Goal: Information Seeking & Learning: Learn about a topic

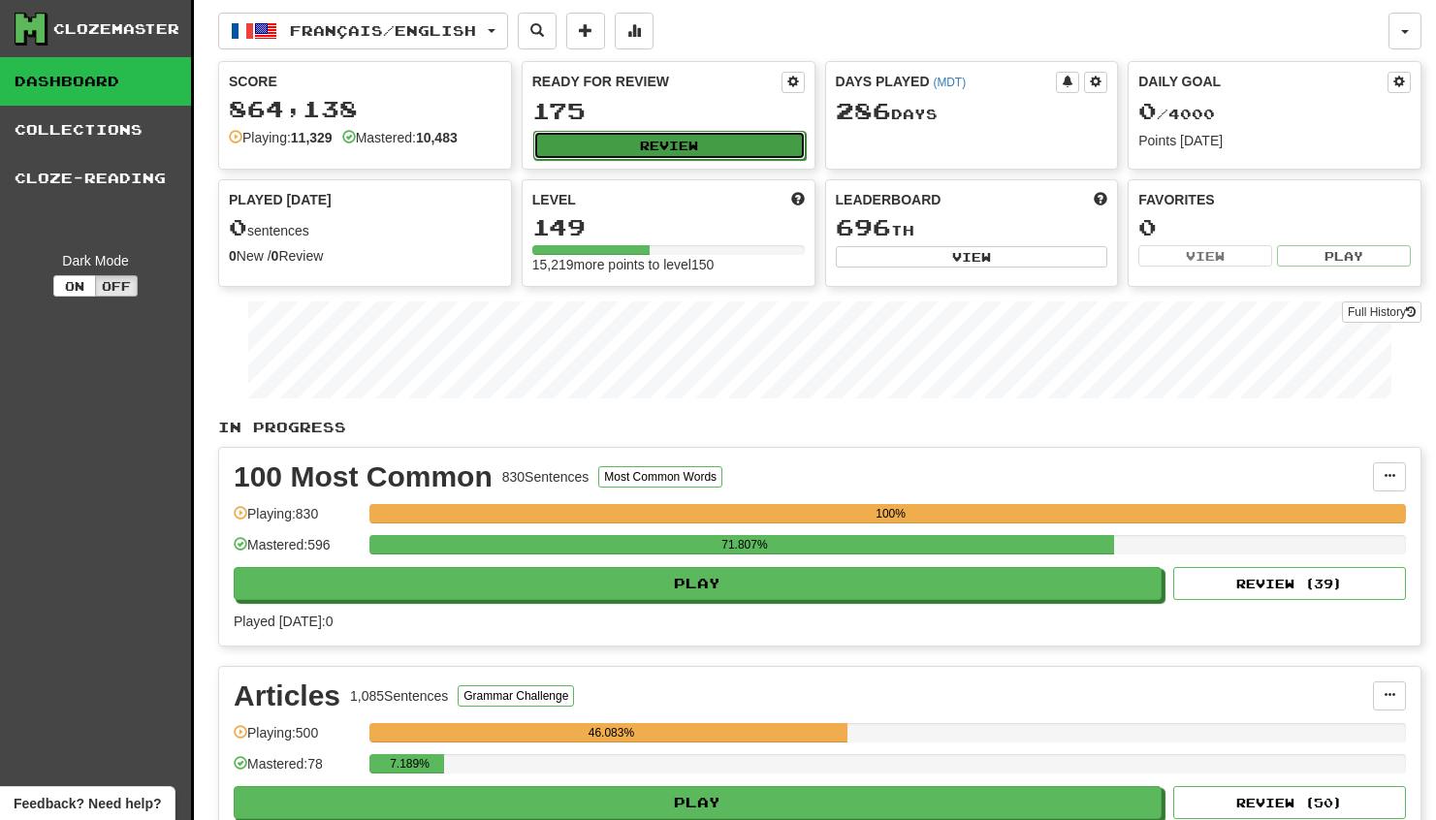
click at [584, 140] on button "Review" at bounding box center [669, 145] width 273 height 29
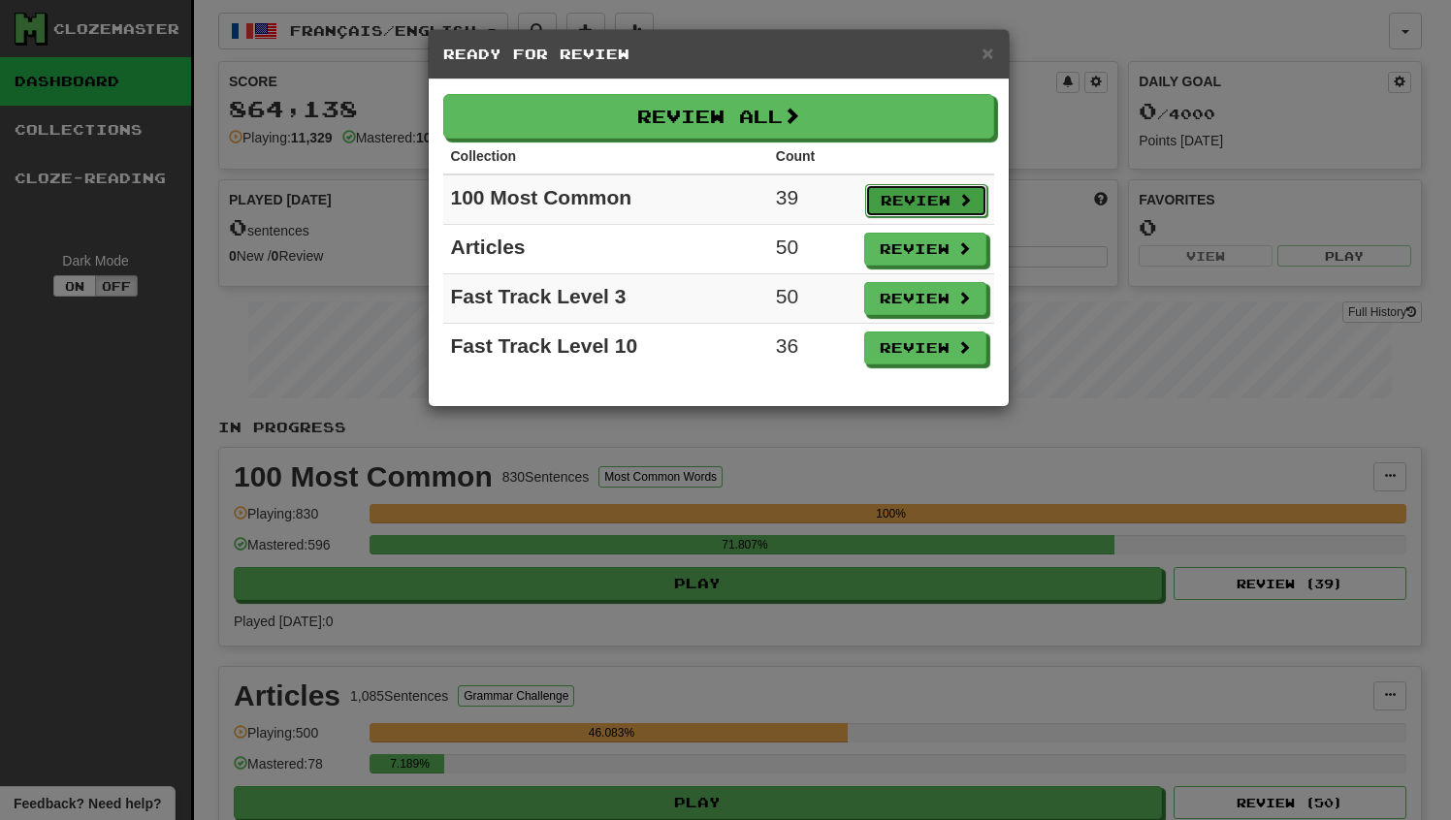
click at [914, 196] on button "Review" at bounding box center [926, 200] width 122 height 33
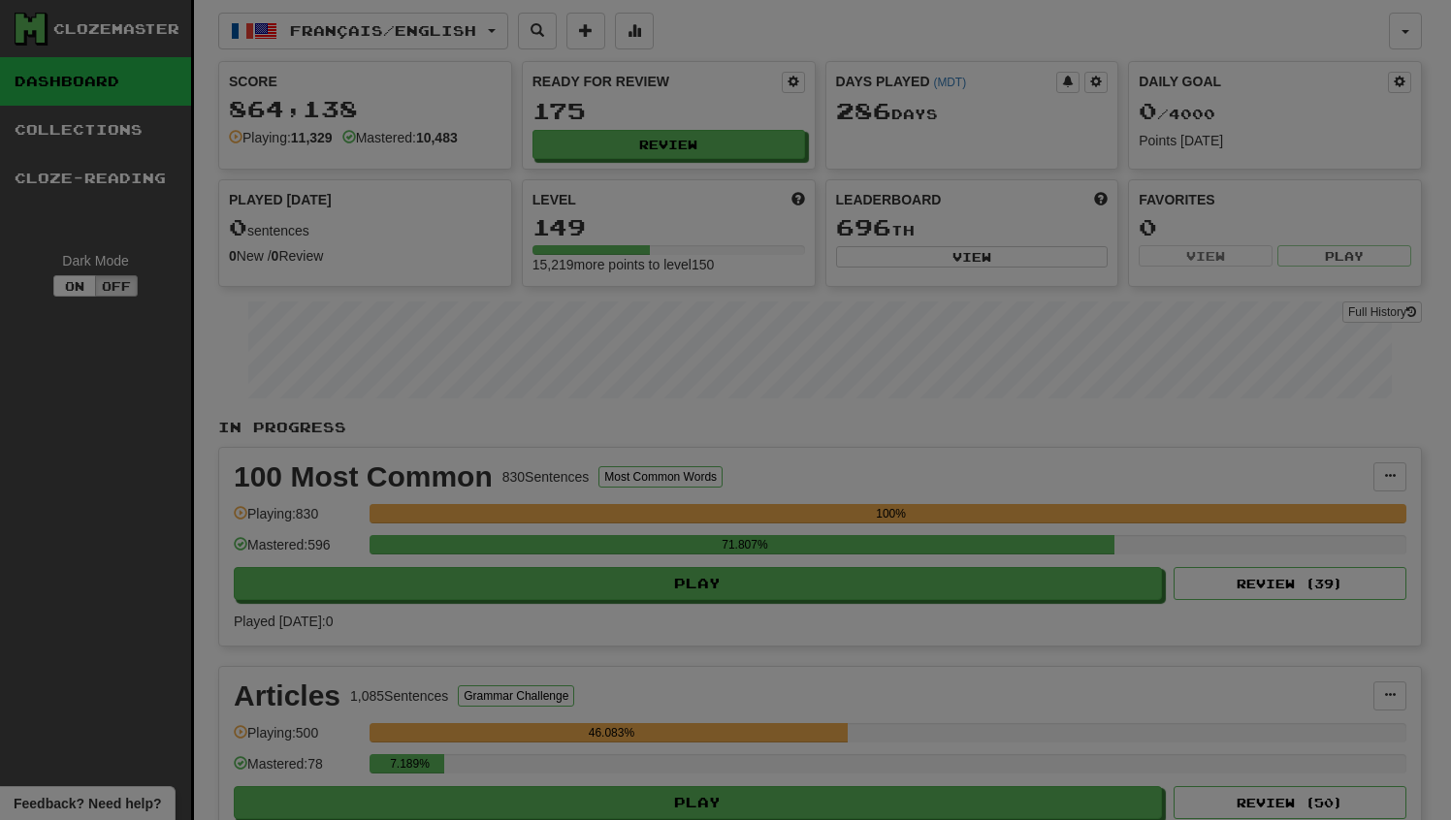
select select "********"
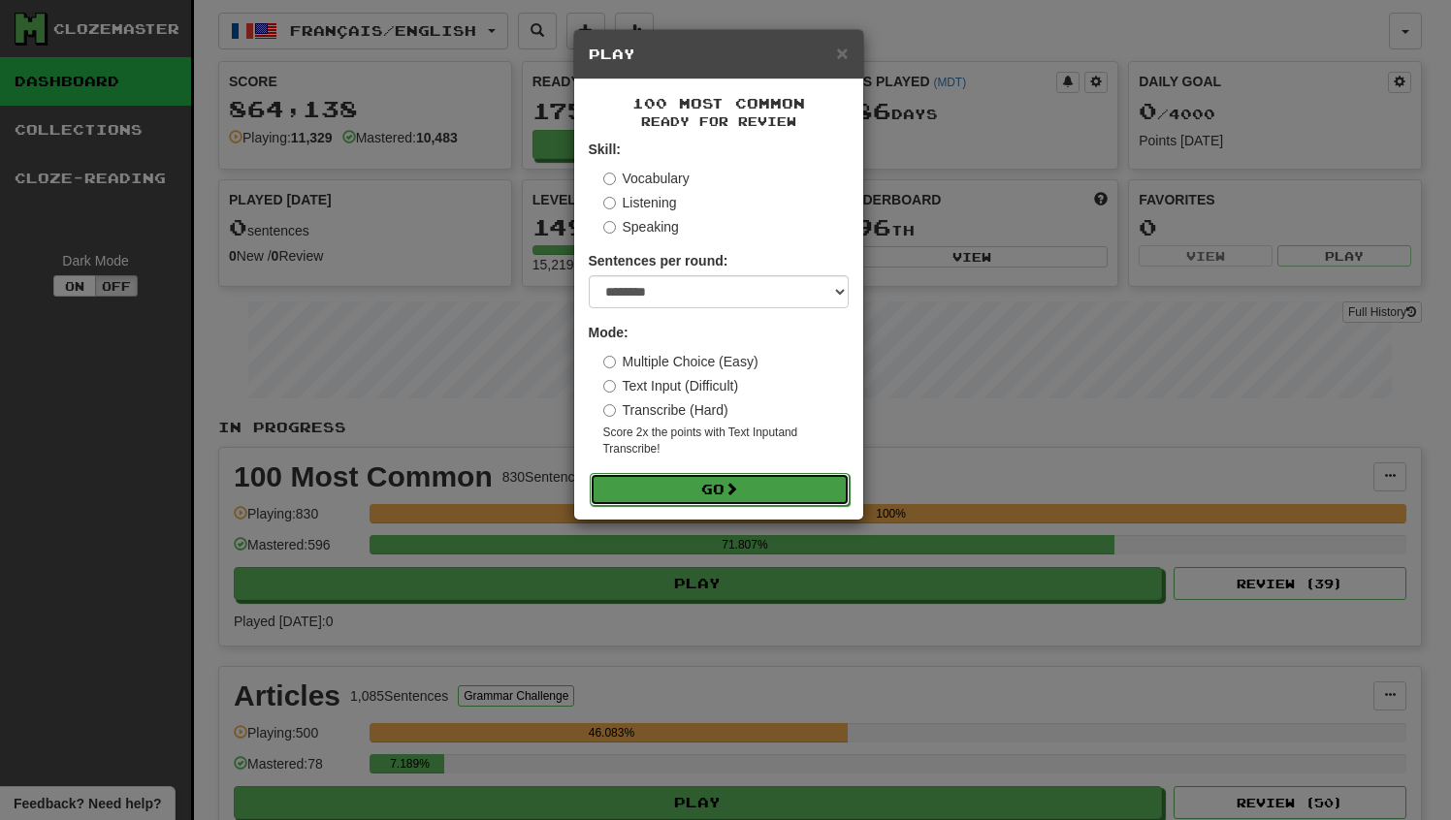
click at [697, 489] on button "Go" at bounding box center [720, 489] width 260 height 33
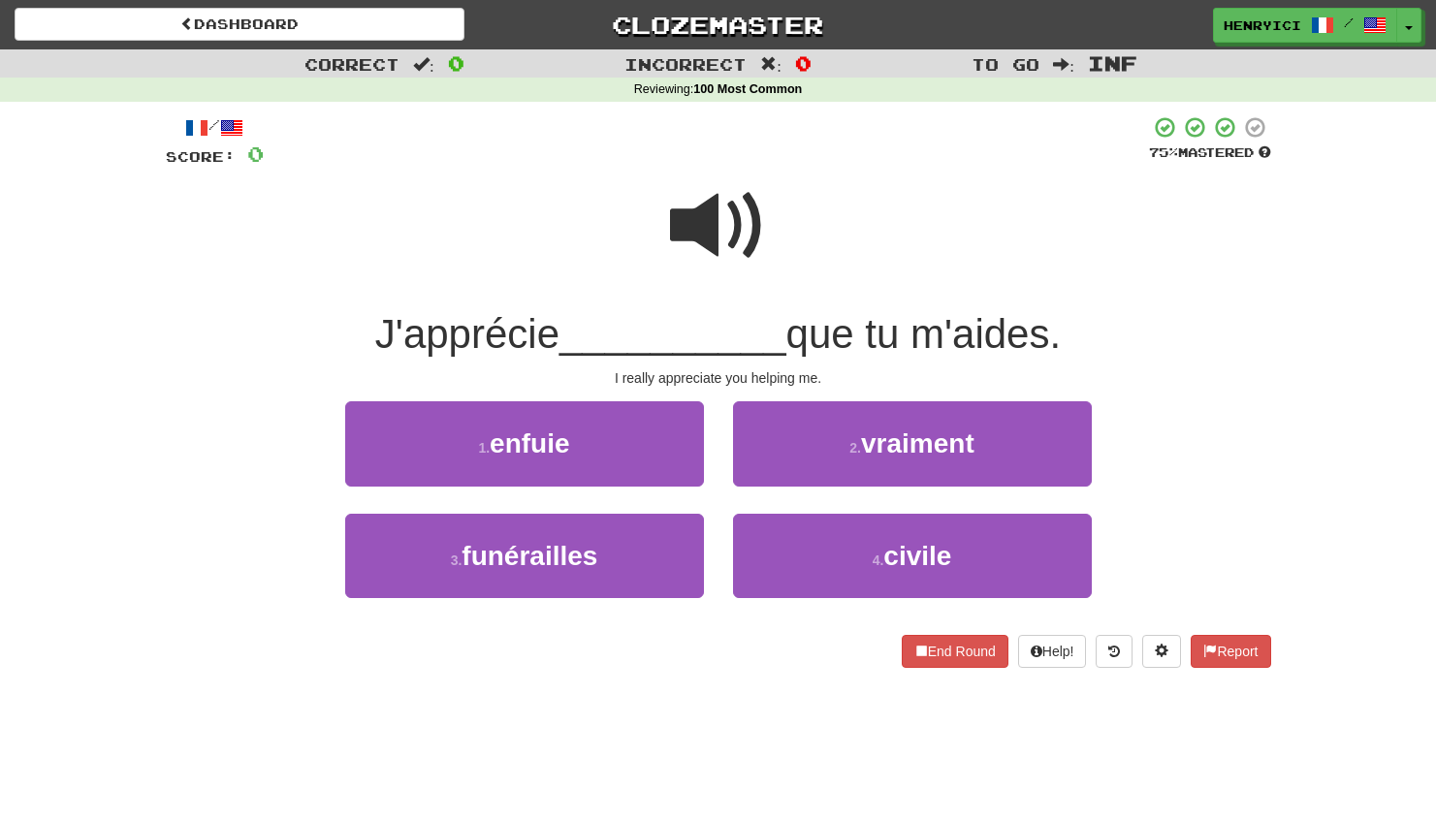
click at [731, 211] on span at bounding box center [718, 225] width 97 height 97
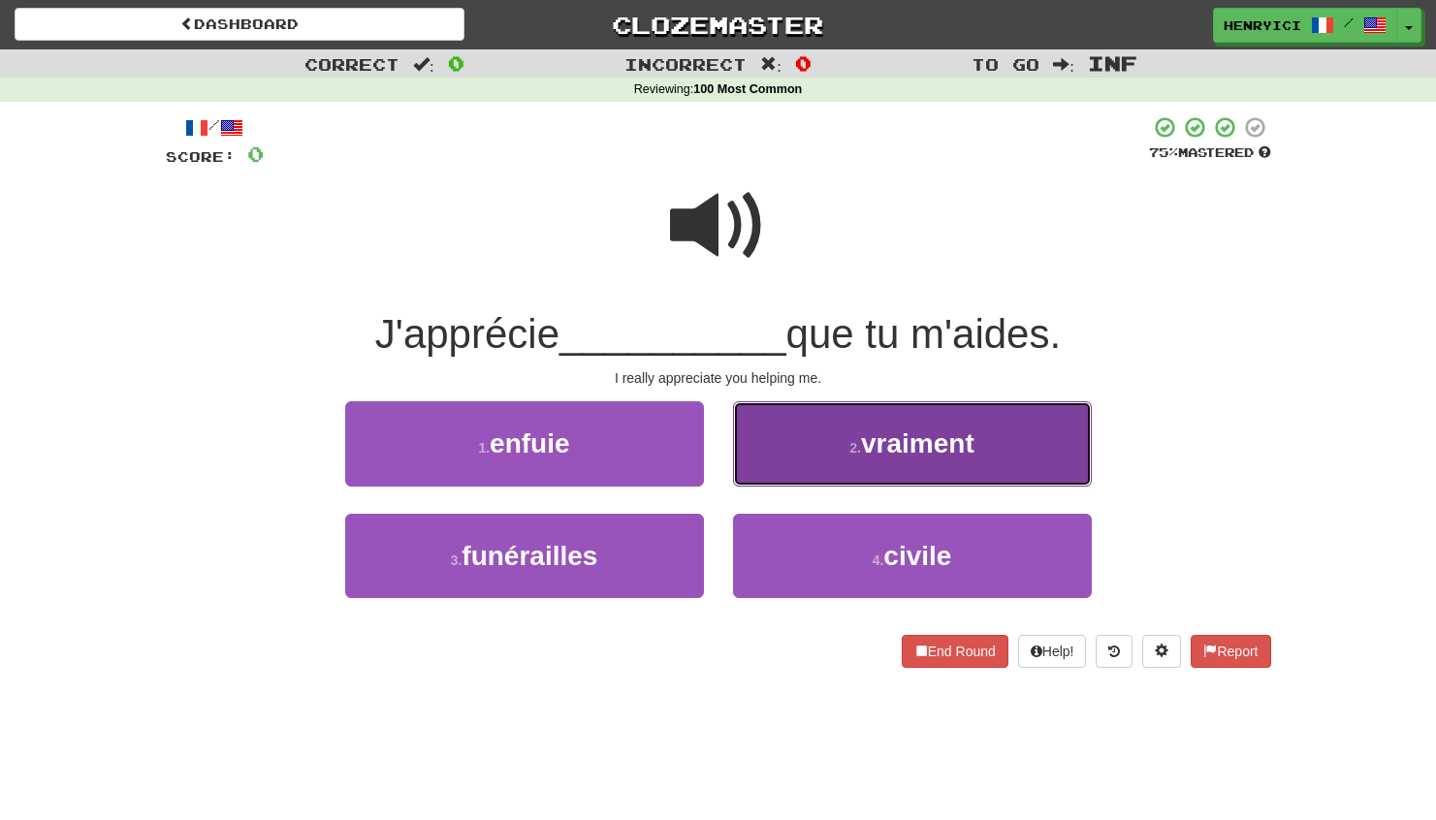
click at [844, 451] on button "2 . vraiment" at bounding box center [912, 443] width 359 height 84
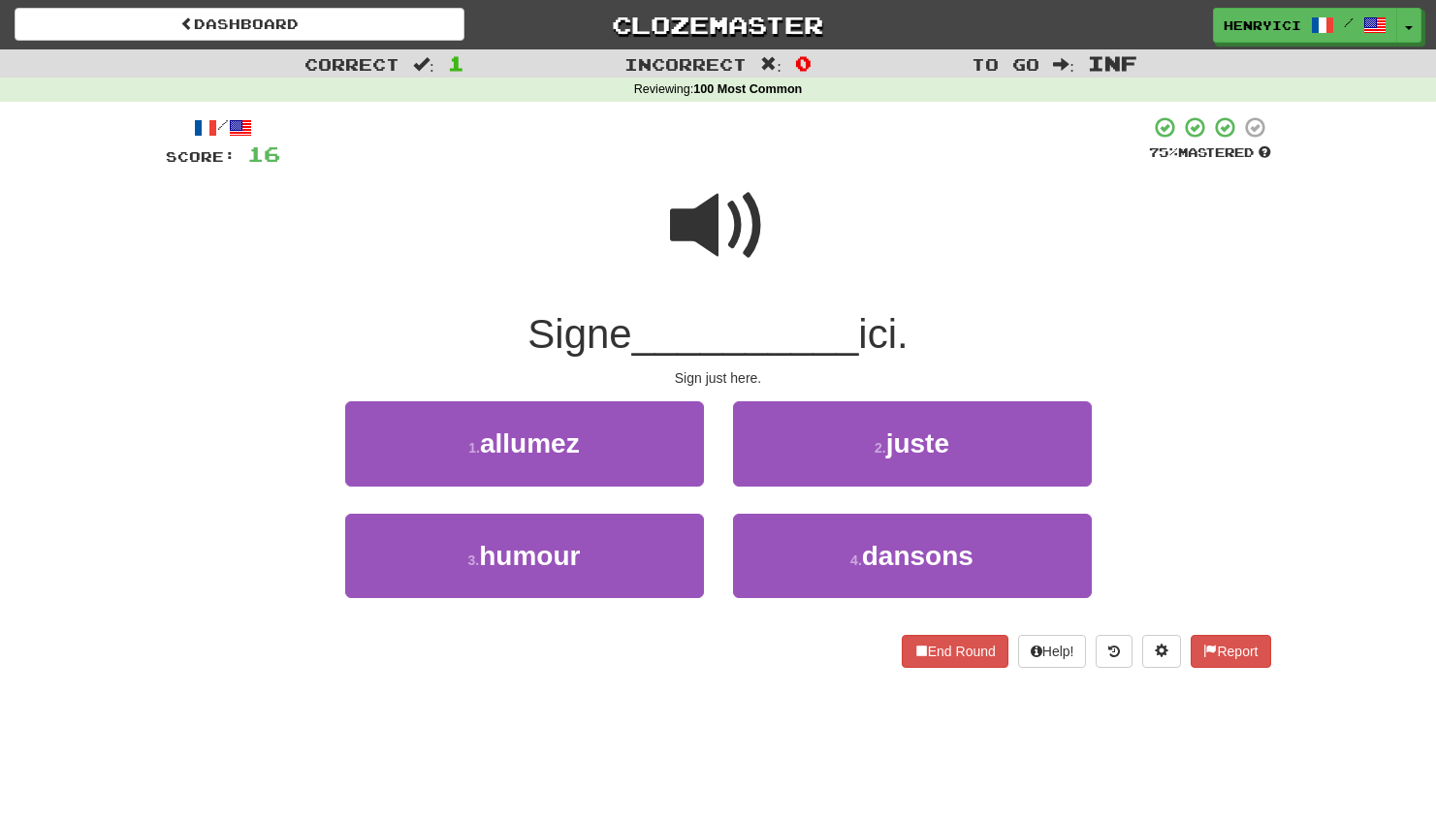
click at [748, 241] on span at bounding box center [718, 225] width 97 height 97
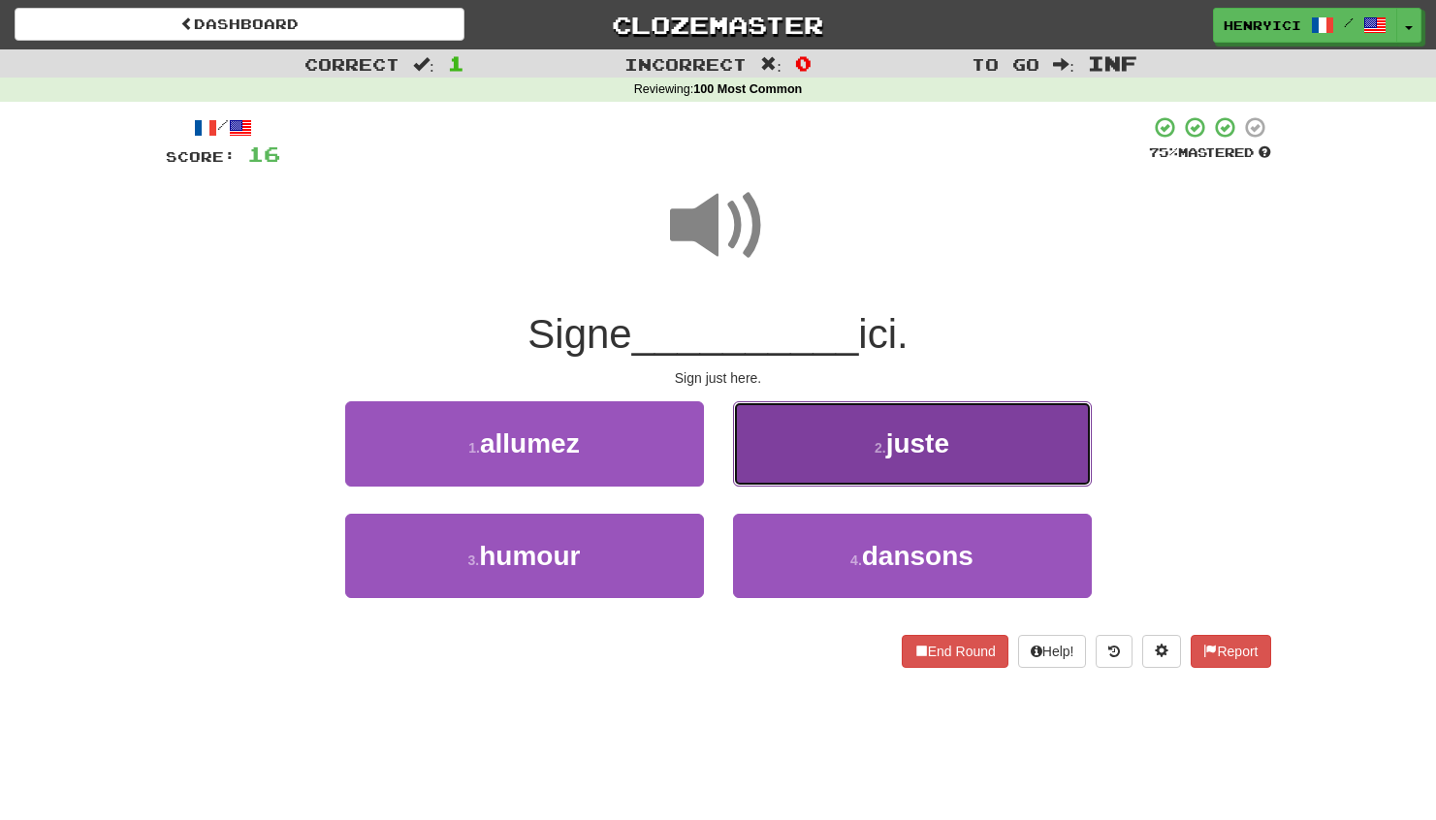
click at [782, 464] on button "2 . juste" at bounding box center [912, 443] width 359 height 84
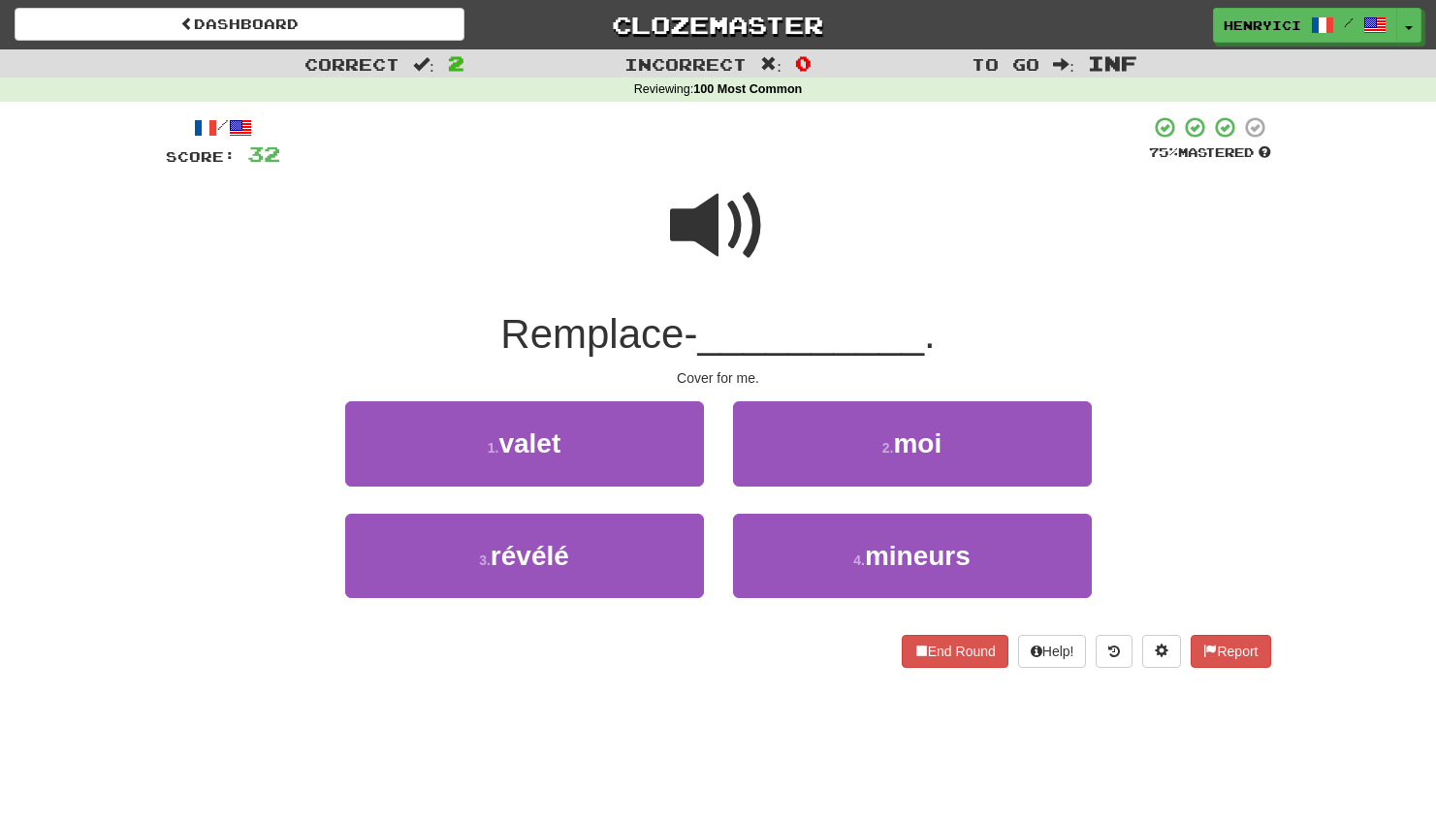
click at [746, 206] on span at bounding box center [718, 225] width 97 height 97
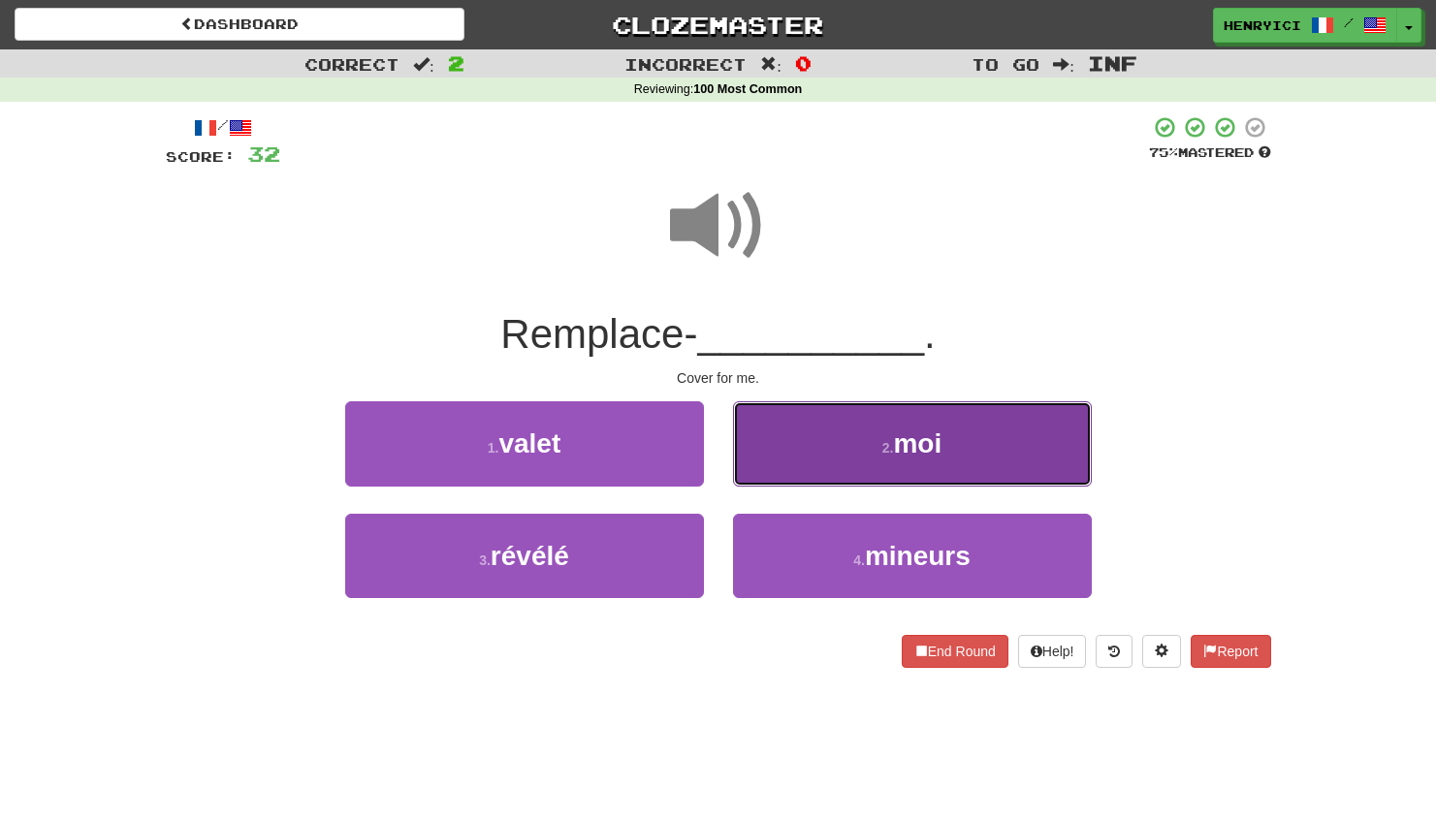
click at [786, 467] on button "2 . moi" at bounding box center [912, 443] width 359 height 84
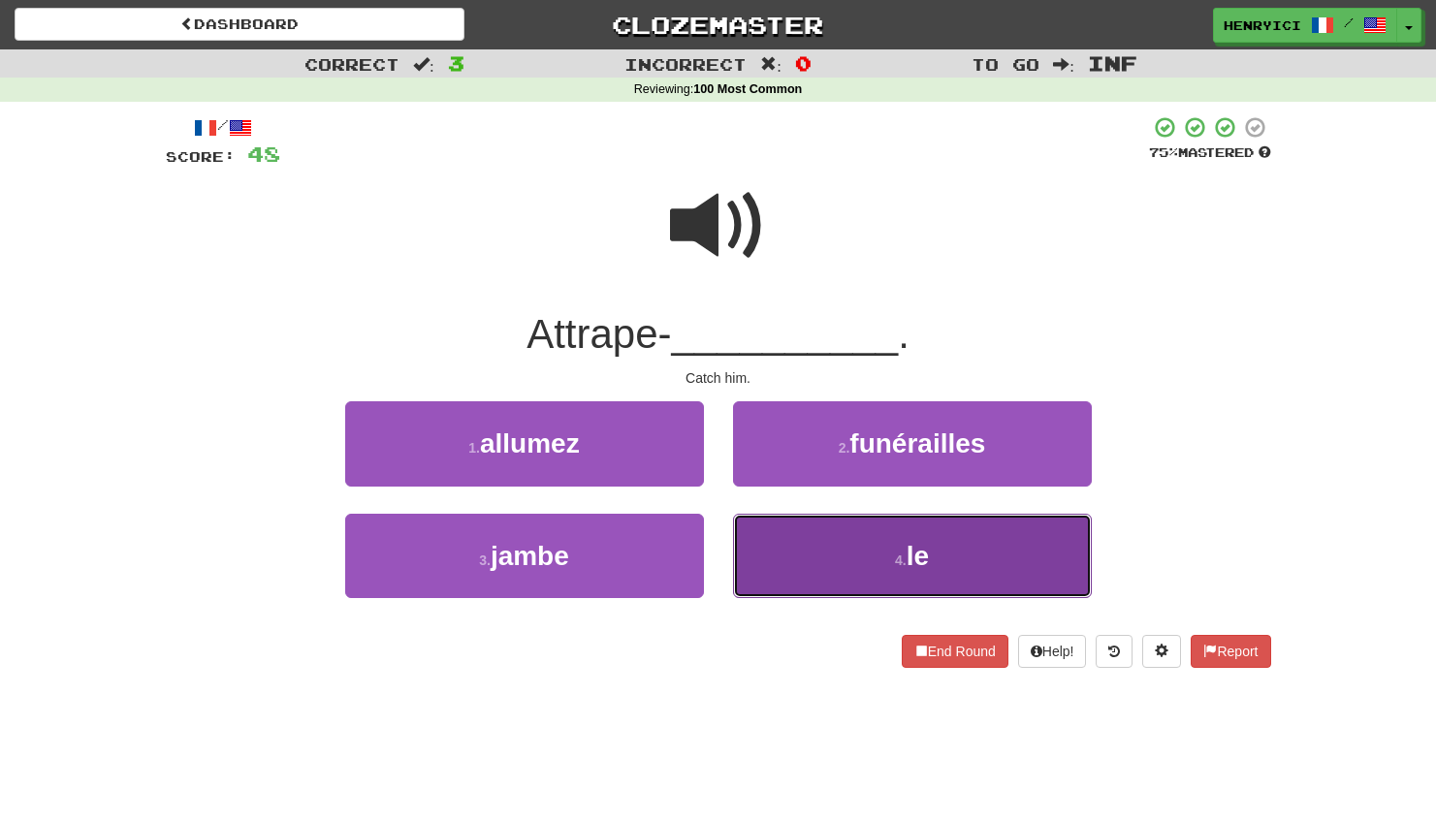
click at [848, 572] on button "4 . le" at bounding box center [912, 556] width 359 height 84
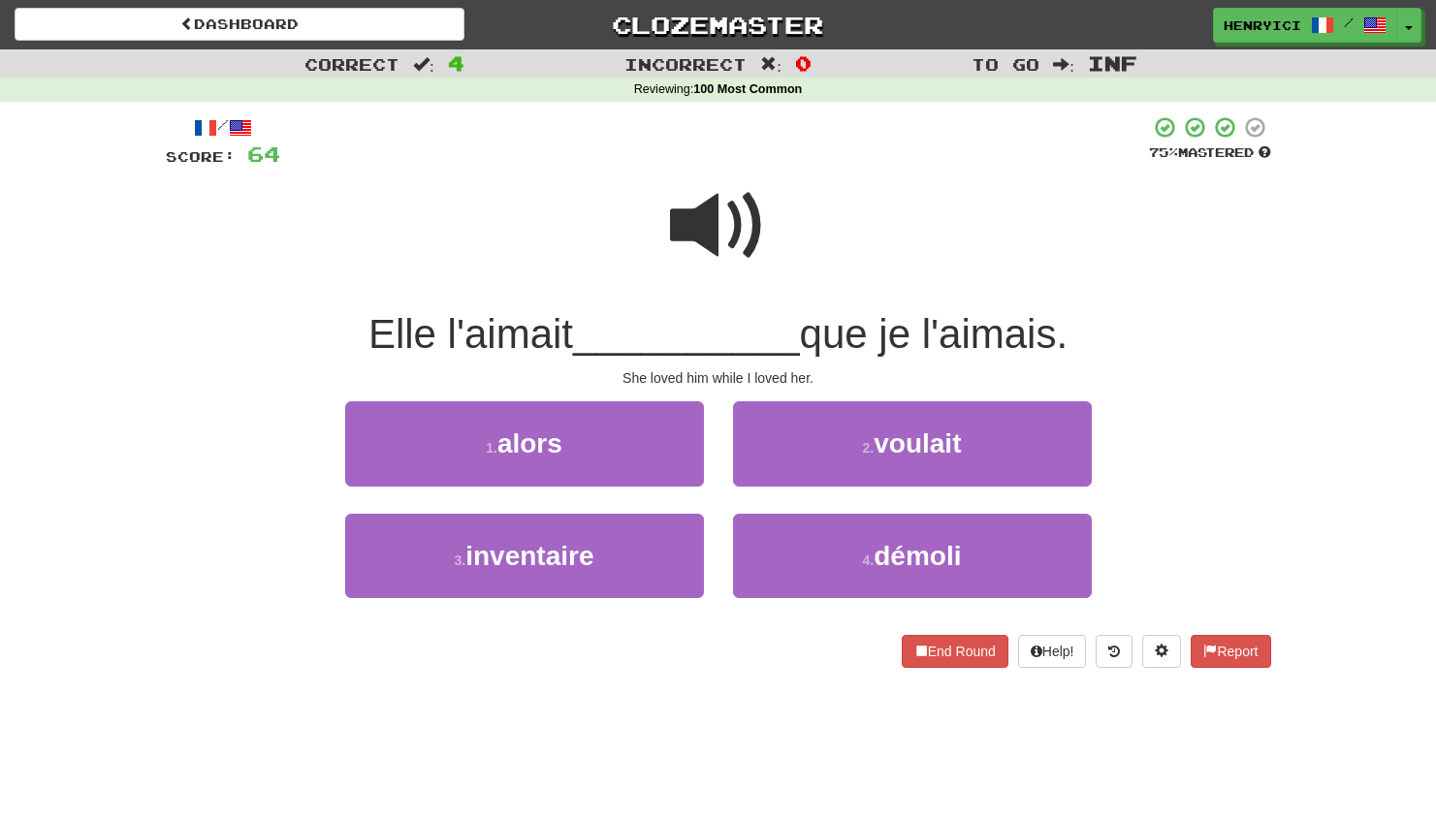
click at [736, 228] on span at bounding box center [718, 225] width 97 height 97
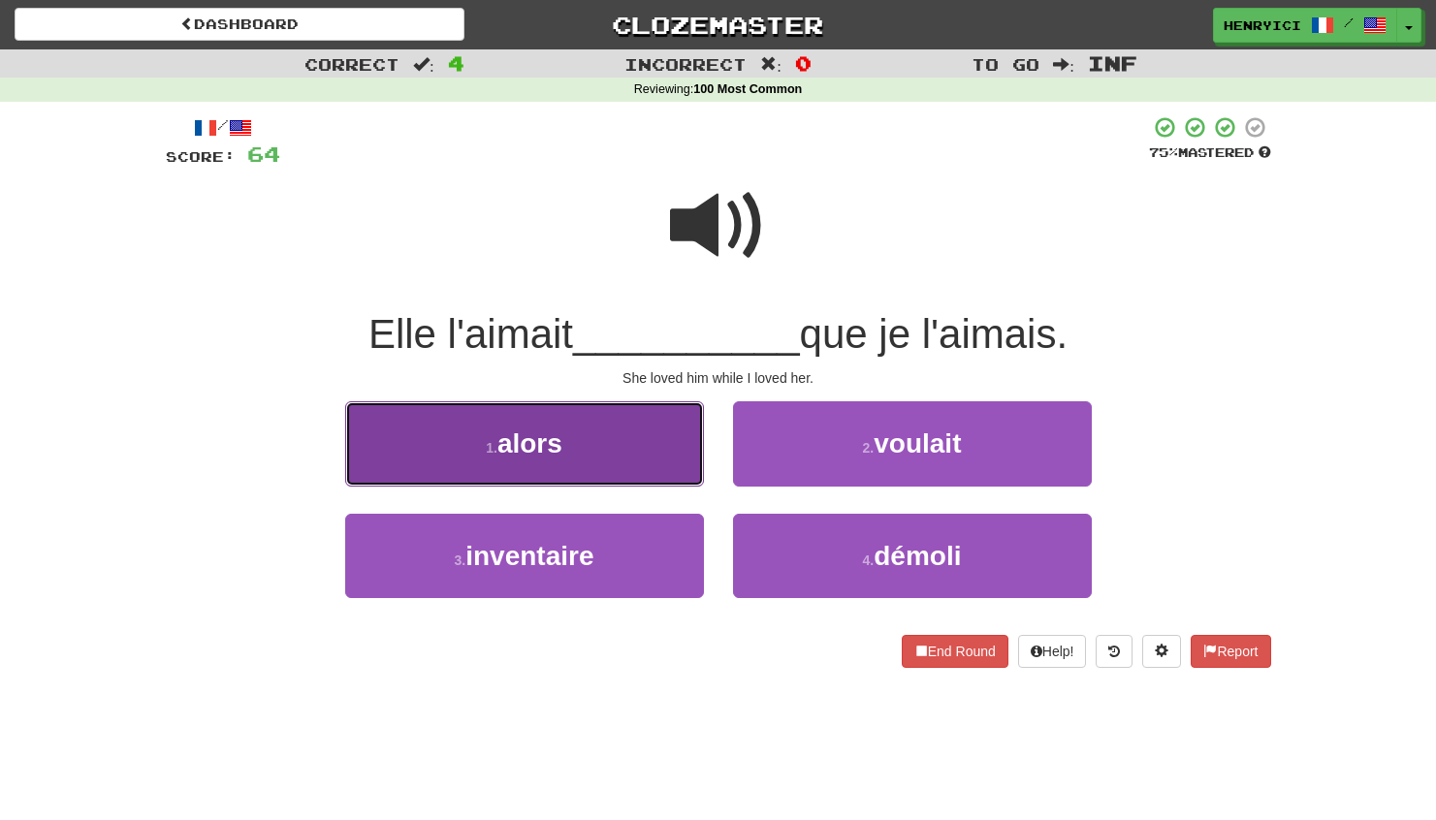
click at [638, 459] on button "1 . alors" at bounding box center [524, 443] width 359 height 84
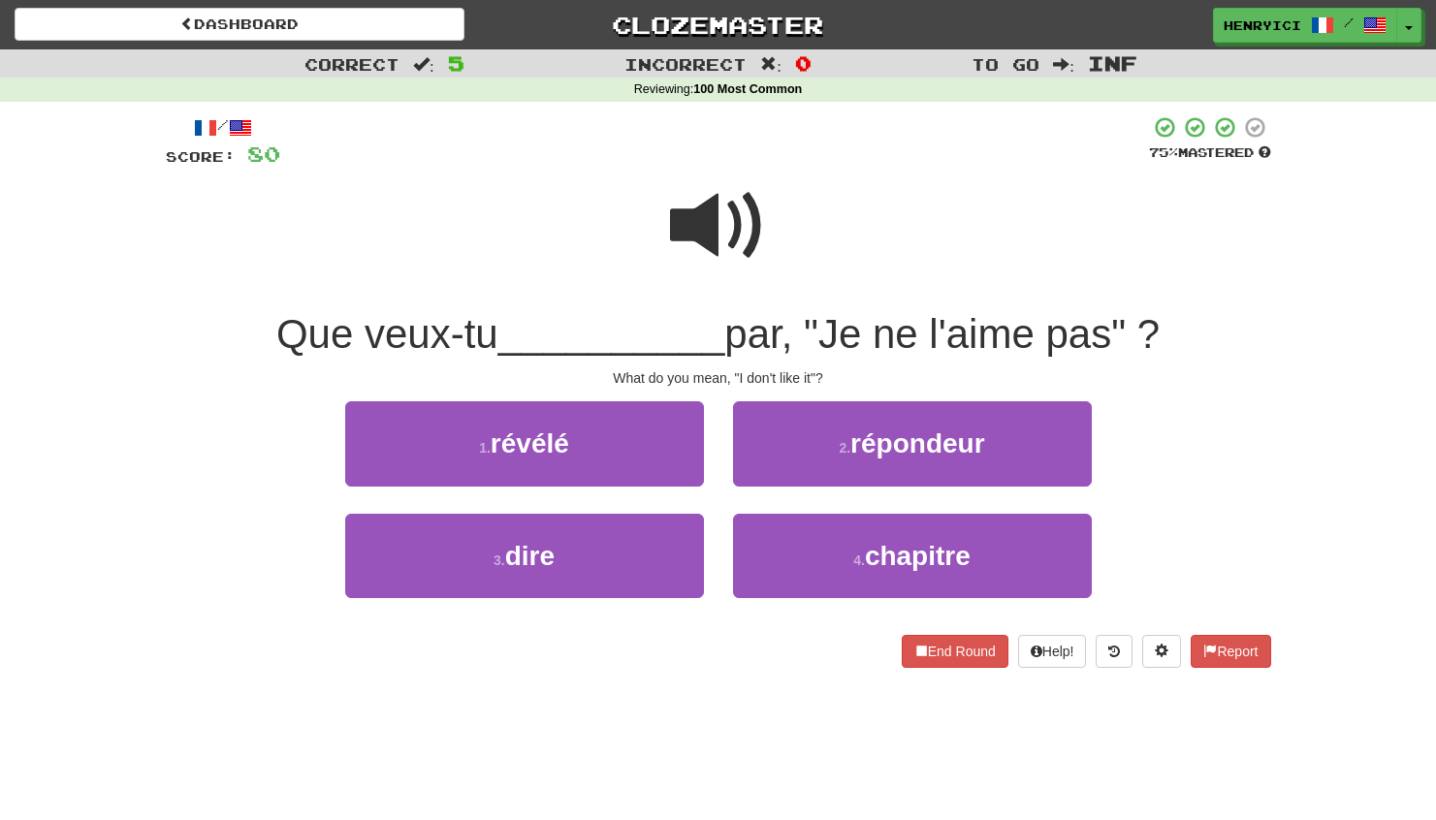
click at [700, 247] on span at bounding box center [718, 225] width 97 height 97
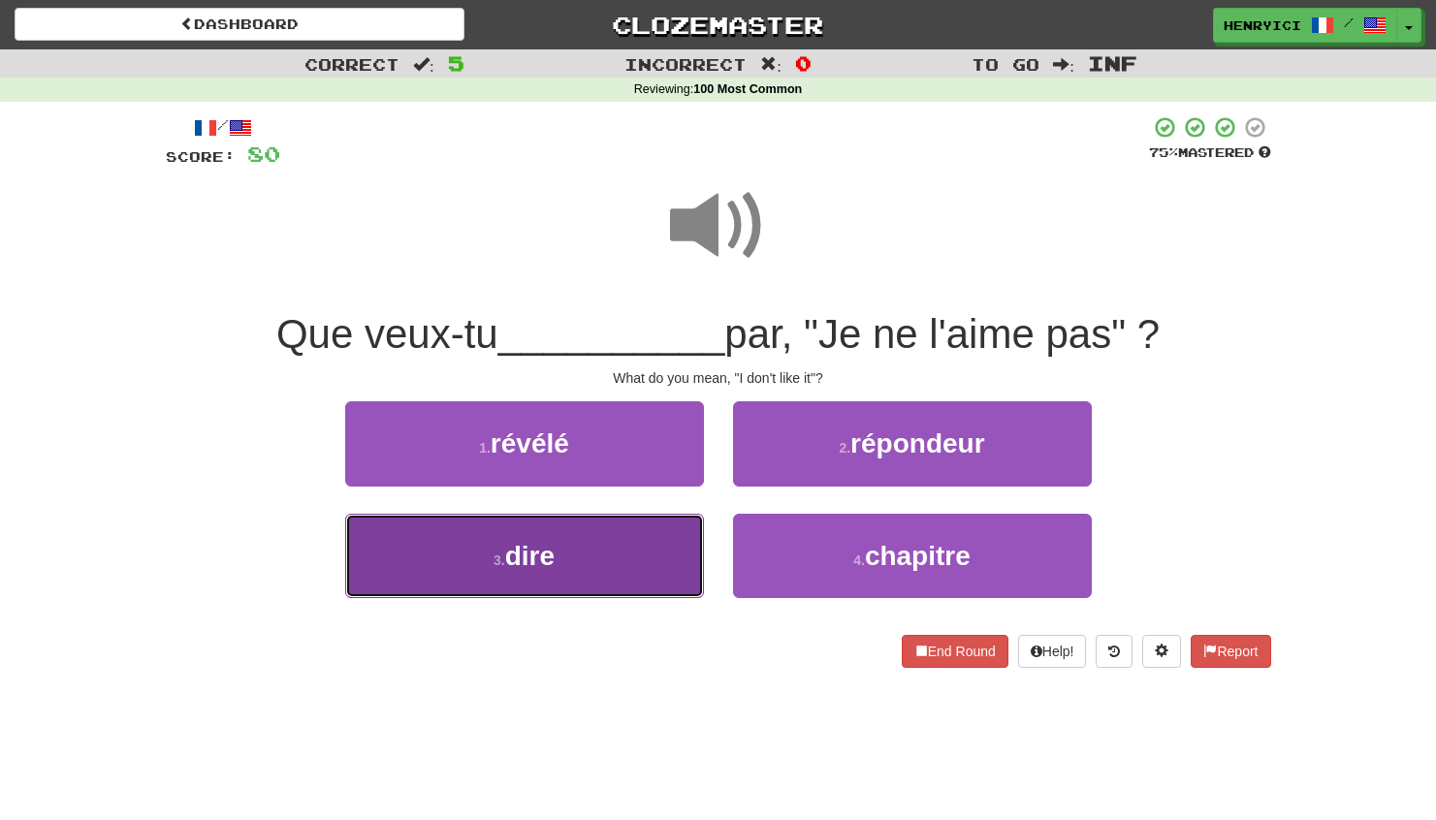
click at [641, 568] on button "3 . dire" at bounding box center [524, 556] width 359 height 84
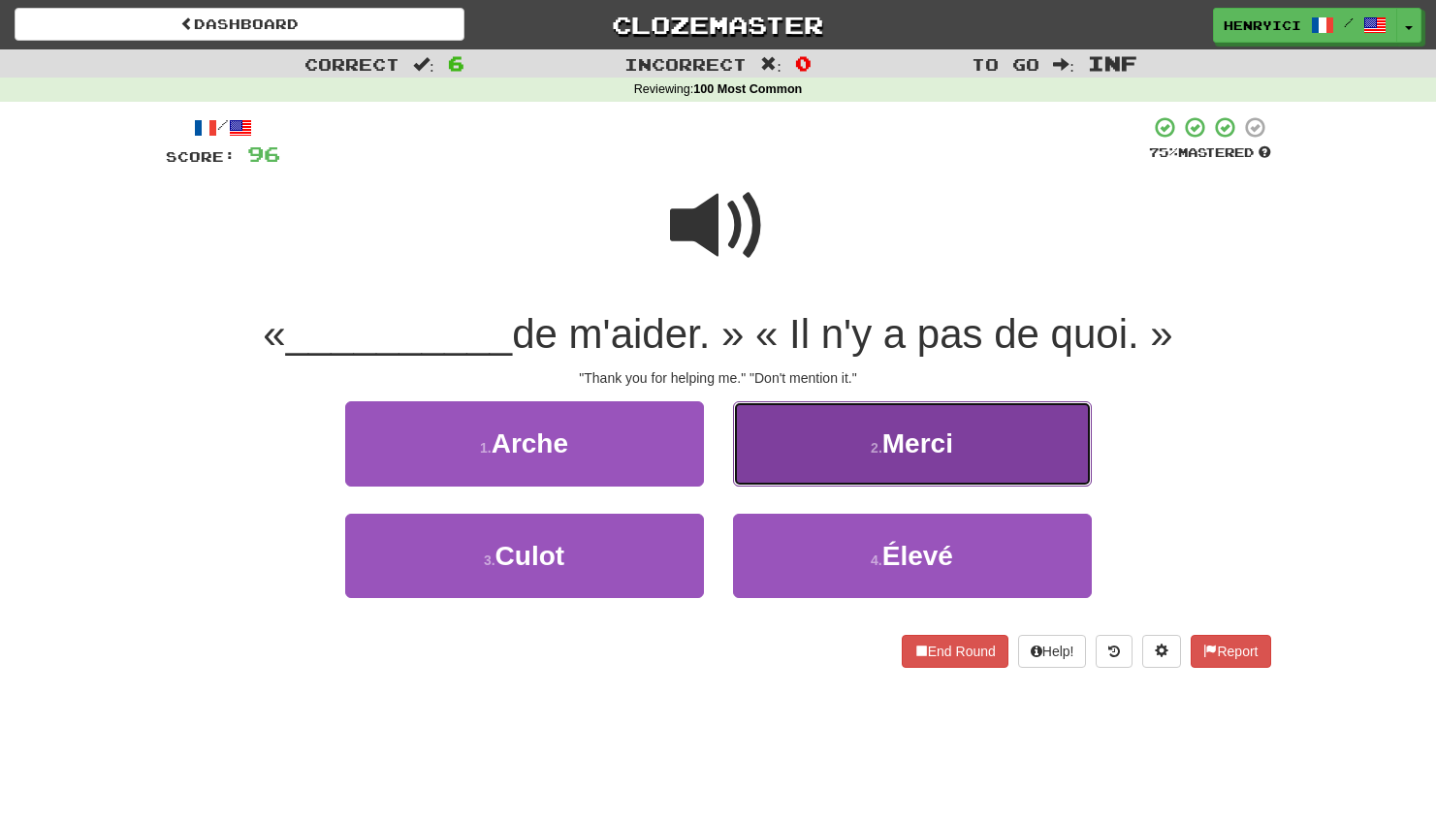
click at [880, 453] on small "2 ." at bounding box center [877, 448] width 12 height 16
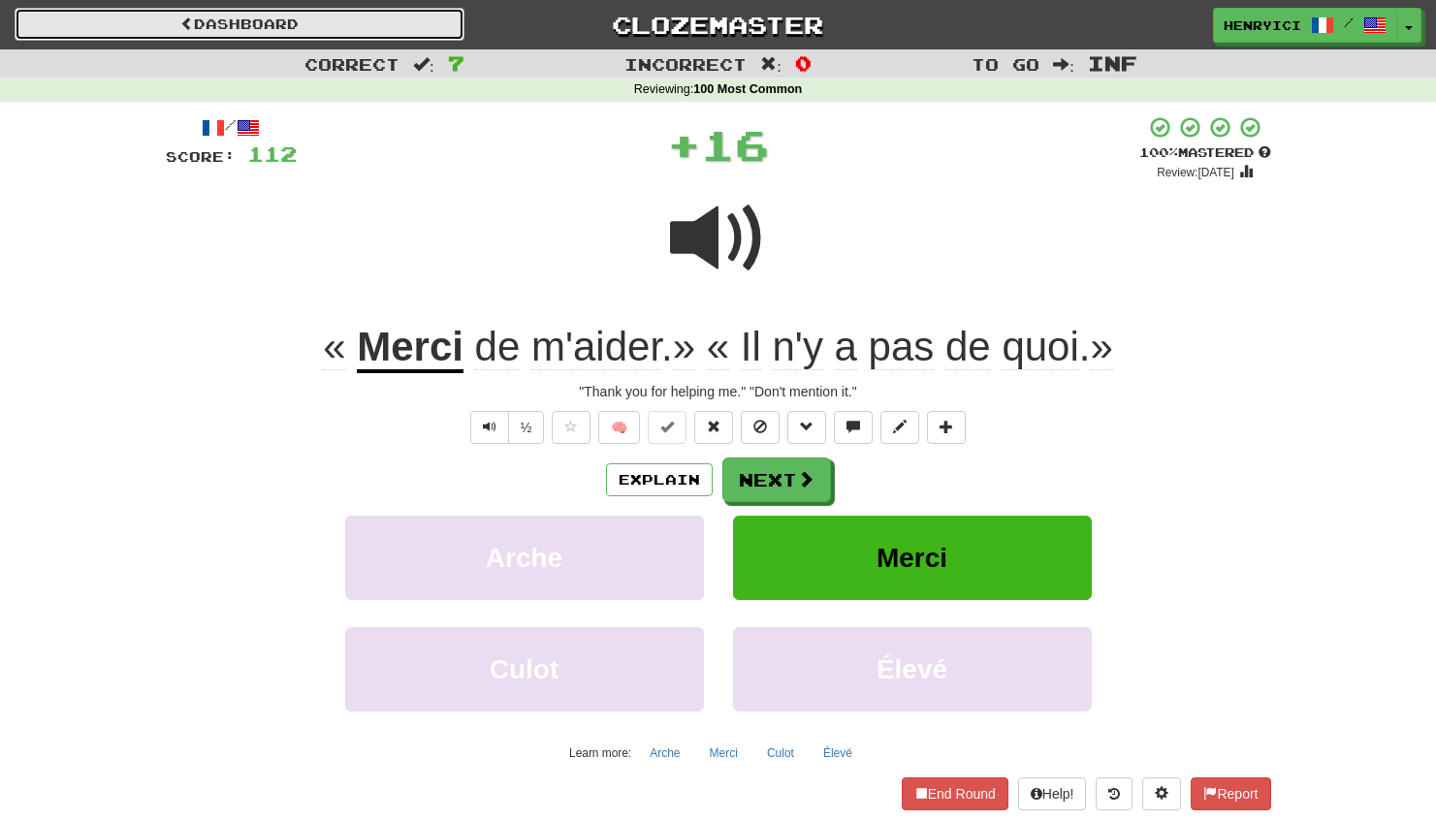
click at [393, 27] on link "Dashboard" at bounding box center [240, 24] width 450 height 33
